Goal: Information Seeking & Learning: Find specific fact

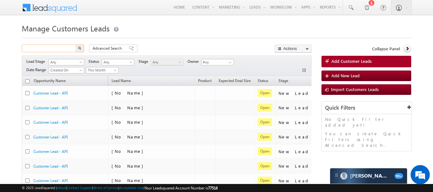
drag, startPoint x: 0, startPoint y: 0, endPoint x: 60, endPoint y: 45, distance: 75.0
click at [60, 45] on input "text" at bounding box center [49, 49] width 55 height 8
paste input "7017482654"
click at [78, 48] on button "button" at bounding box center [80, 49] width 8 height 8
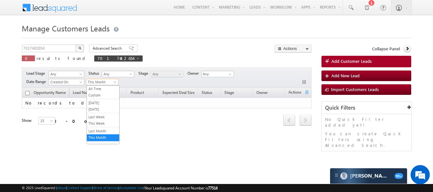
click at [117, 81] on span at bounding box center [115, 83] width 5 height 5
click at [107, 87] on link "All Time" at bounding box center [103, 89] width 32 height 6
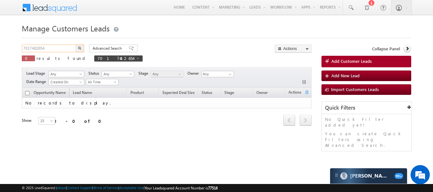
click at [69, 47] on input "7017482654" at bounding box center [49, 49] width 55 height 8
paste input "8755796693"
click at [81, 49] on img "button" at bounding box center [79, 47] width 3 height 3
click at [126, 59] on span at bounding box center [127, 58] width 3 height 3
type input "Search Customers Leads"
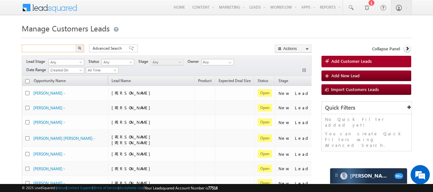
click at [57, 48] on input "text" at bounding box center [49, 49] width 55 height 8
paste input "9837221130"
type input "9837221130"
click at [76, 45] on button "button" at bounding box center [80, 49] width 8 height 8
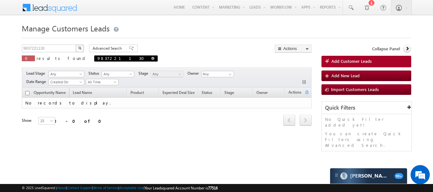
click at [151, 58] on span at bounding box center [152, 58] width 3 height 3
type input "Search Customers Leads"
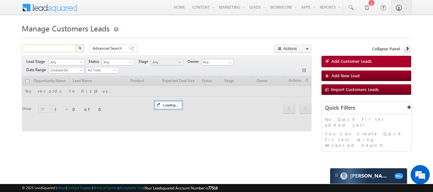
click at [57, 47] on input "text" at bounding box center [49, 49] width 55 height 8
paste input "ISRAEL"
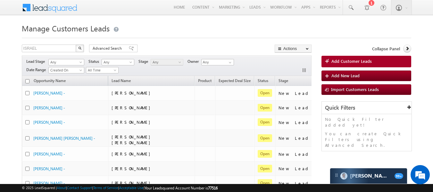
click at [80, 48] on img "button" at bounding box center [79, 47] width 3 height 3
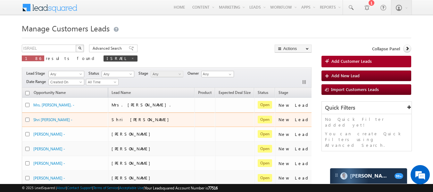
scroll to position [0, 0]
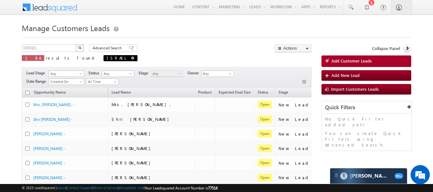
click at [131, 58] on span at bounding box center [132, 57] width 3 height 3
type input "Search Customers Leads"
